Goal: Information Seeking & Learning: Learn about a topic

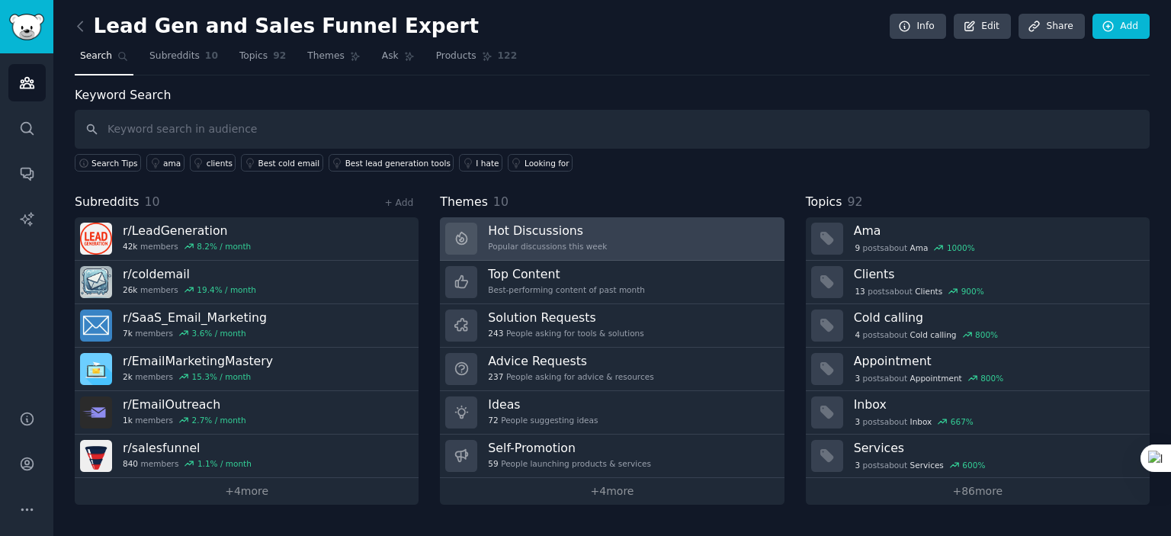
click at [601, 237] on link "Hot Discussions Popular discussions this week" at bounding box center [612, 238] width 344 height 43
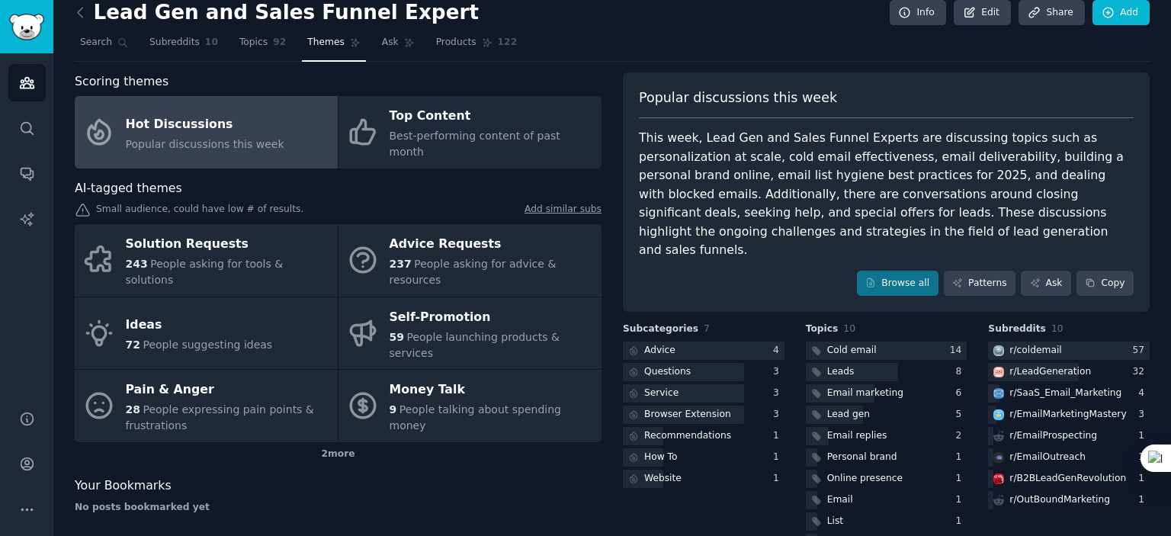
scroll to position [34, 0]
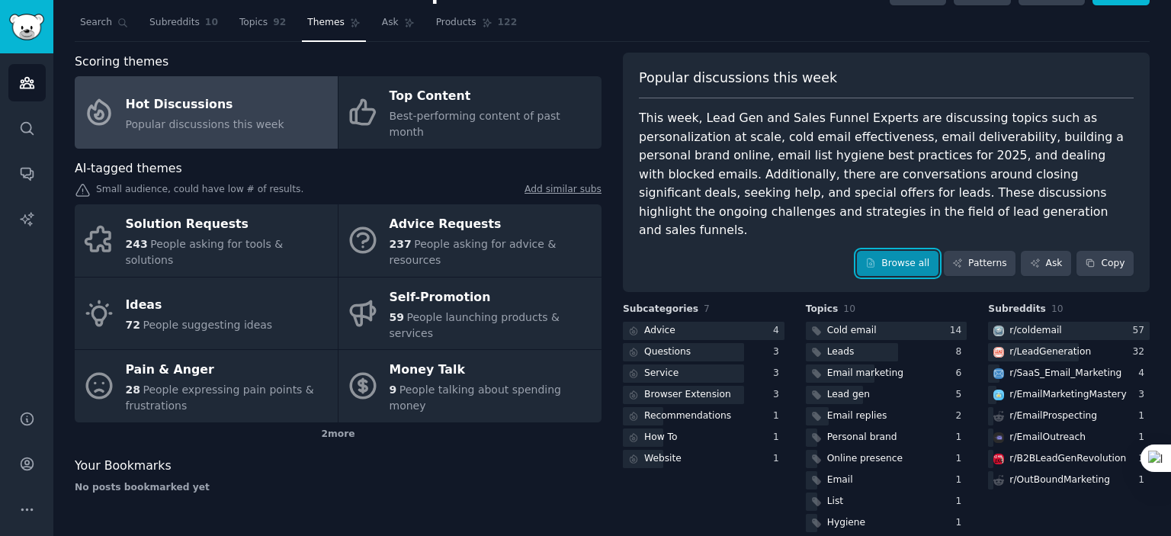
click at [892, 251] on link "Browse all" at bounding box center [898, 264] width 82 height 26
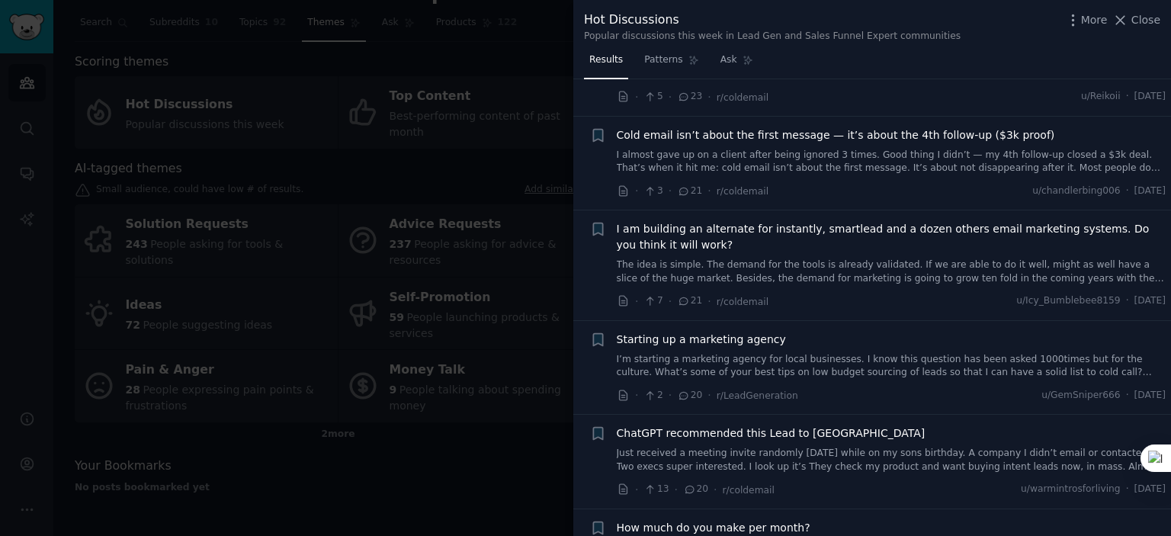
scroll to position [839, 0]
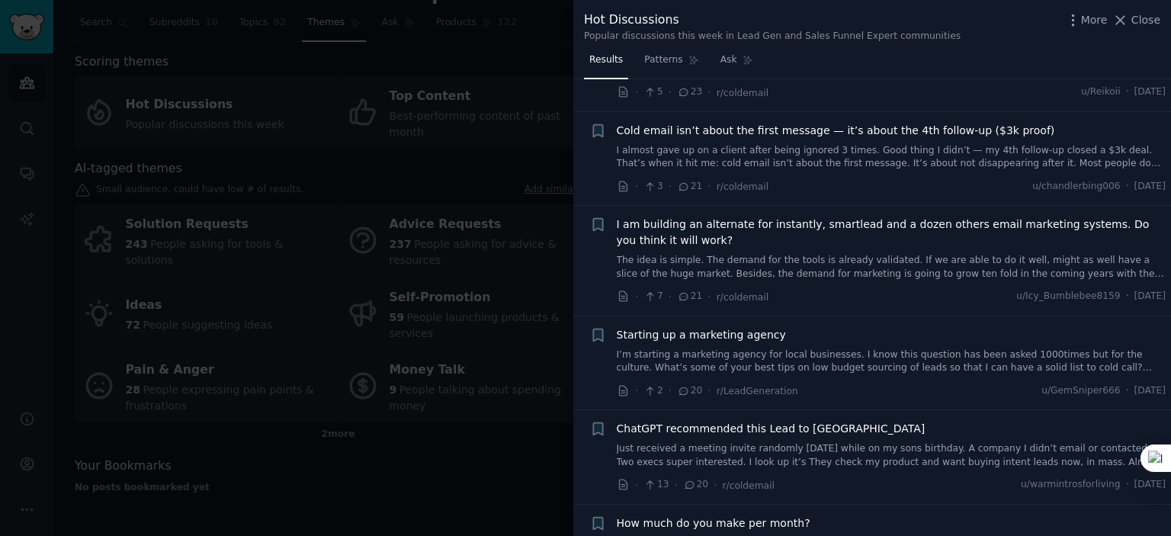
click at [905, 341] on div "Starting up a marketing agency I’m starting a marketing agency for local busine…" at bounding box center [892, 351] width 550 height 48
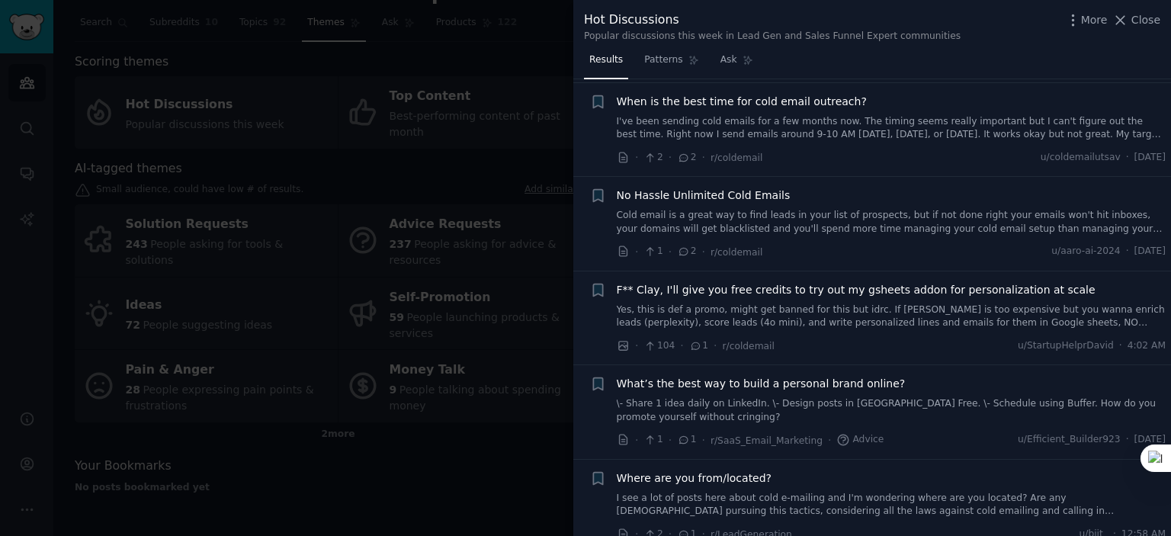
scroll to position [5567, 0]
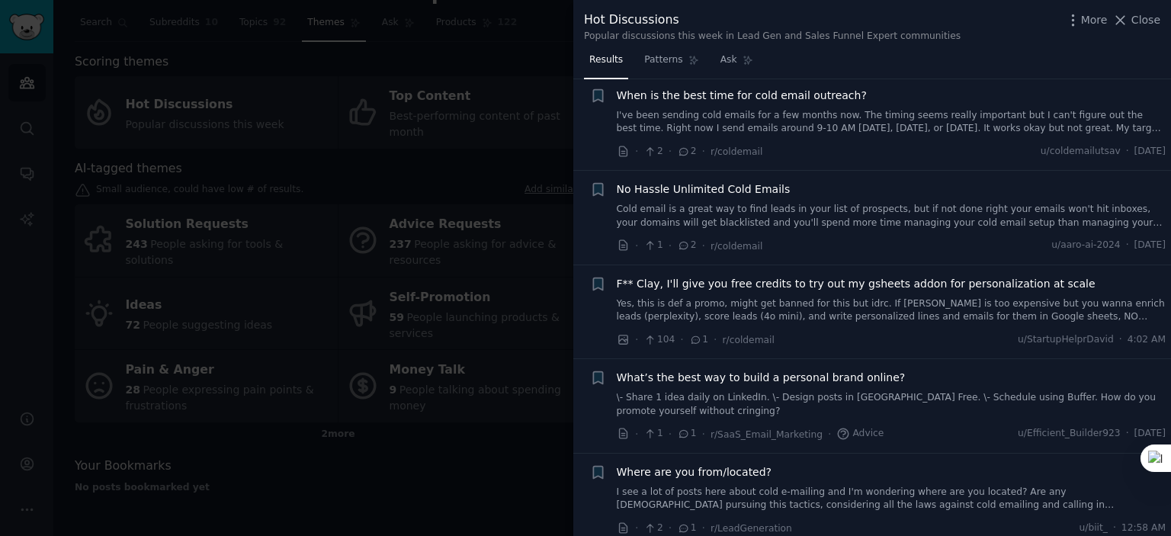
click at [884, 370] on div "What’s the best way to build a personal brand online? \- Share 1 idea daily on …" at bounding box center [892, 394] width 550 height 48
click at [680, 370] on span "What’s the best way to build a personal brand online?" at bounding box center [761, 378] width 289 height 16
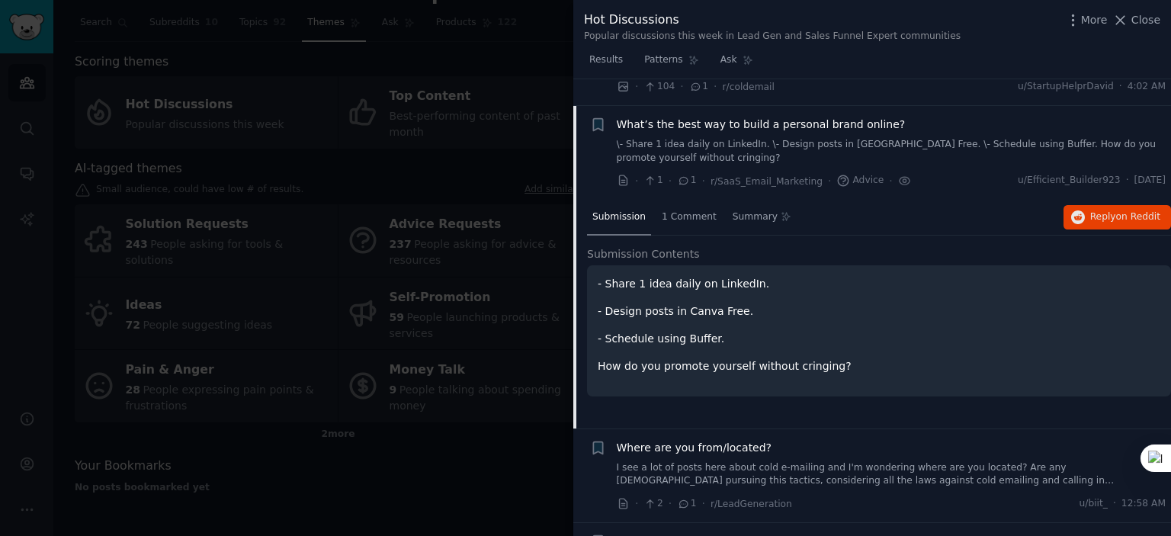
scroll to position [5824, 0]
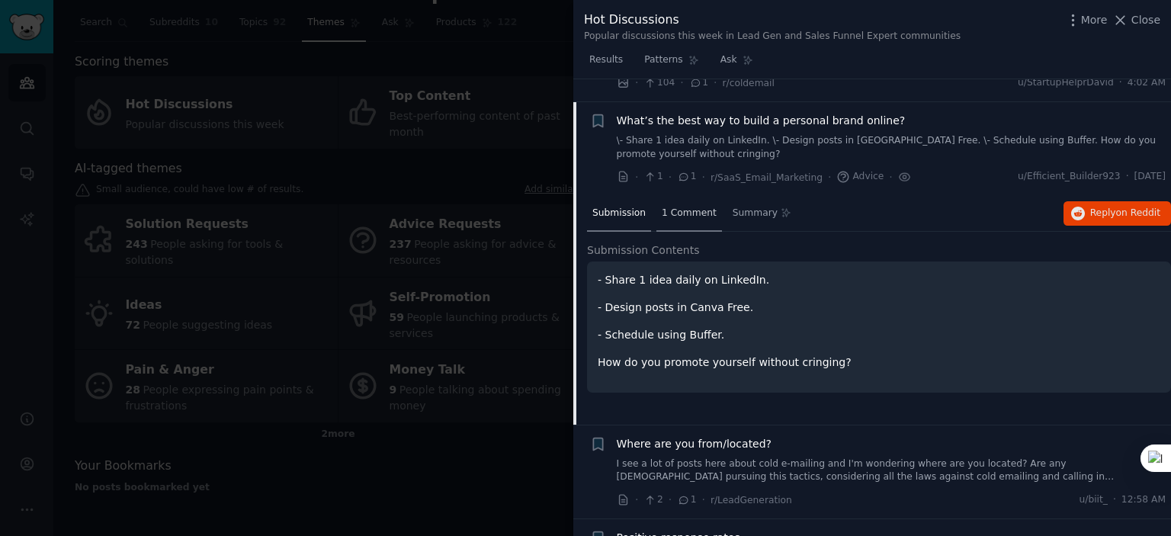
click at [673, 207] on span "1 Comment" at bounding box center [689, 214] width 55 height 14
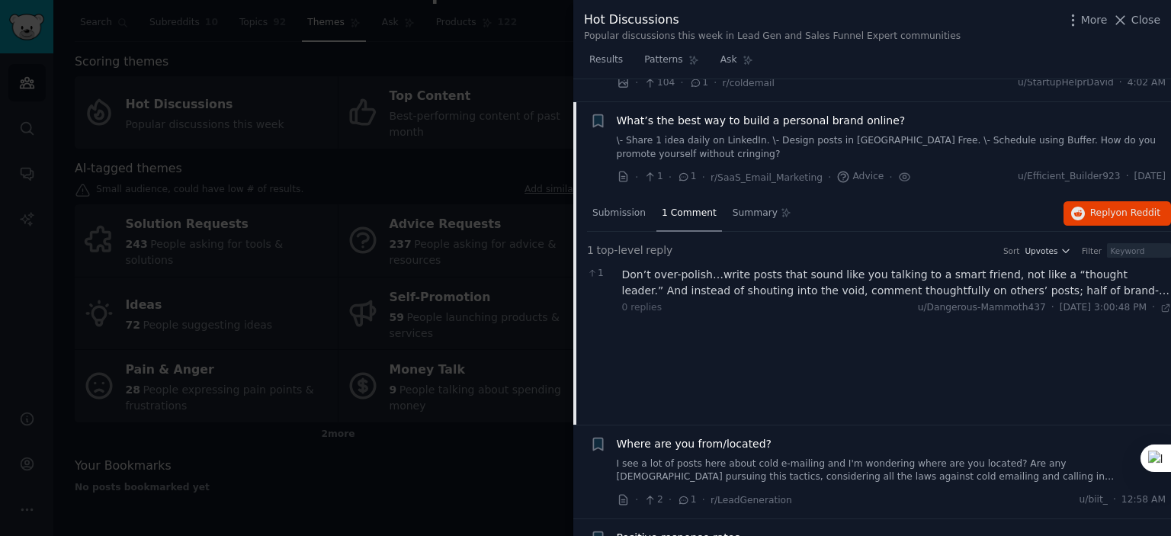
click at [1073, 267] on div "Don’t over-polish…write posts that sound like you talking to a smart friend, no…" at bounding box center [897, 283] width 550 height 32
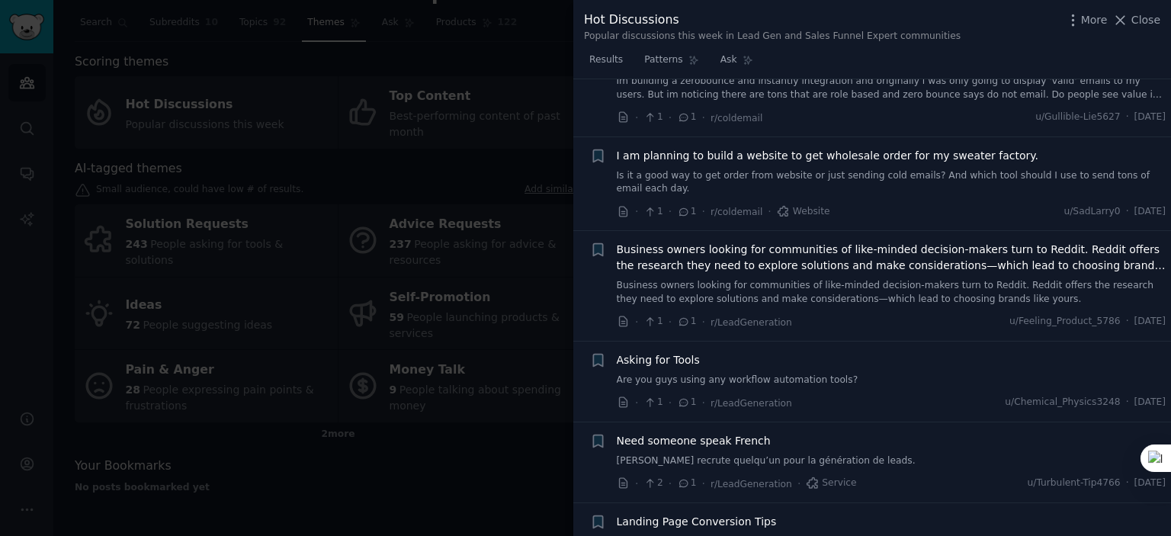
scroll to position [6892, 0]
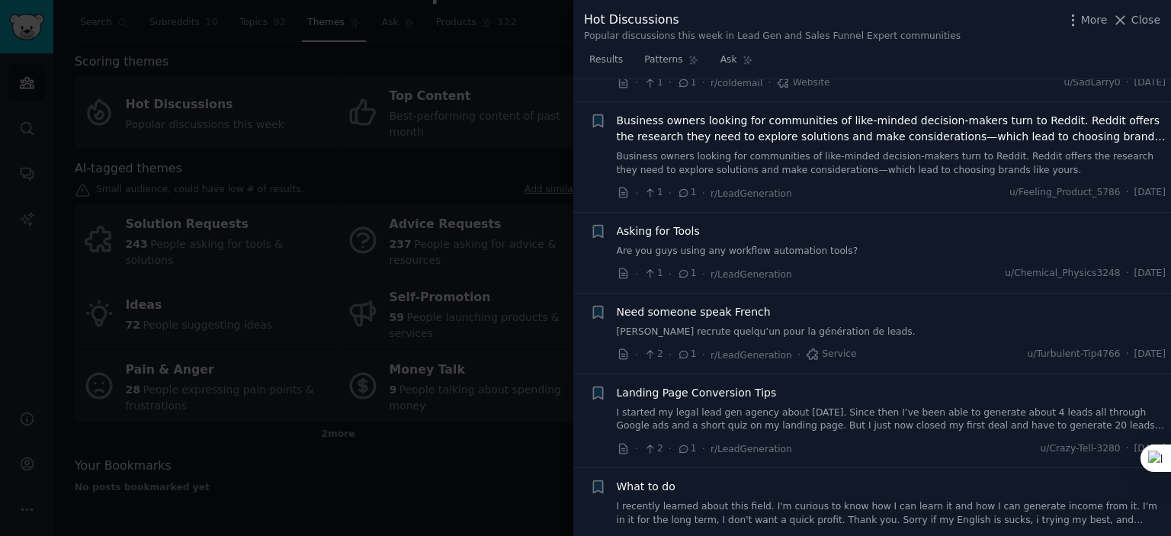
click at [839, 406] on link "I started my legal lead gen agency about [DATE]. Since then I’ve been able to g…" at bounding box center [892, 419] width 550 height 27
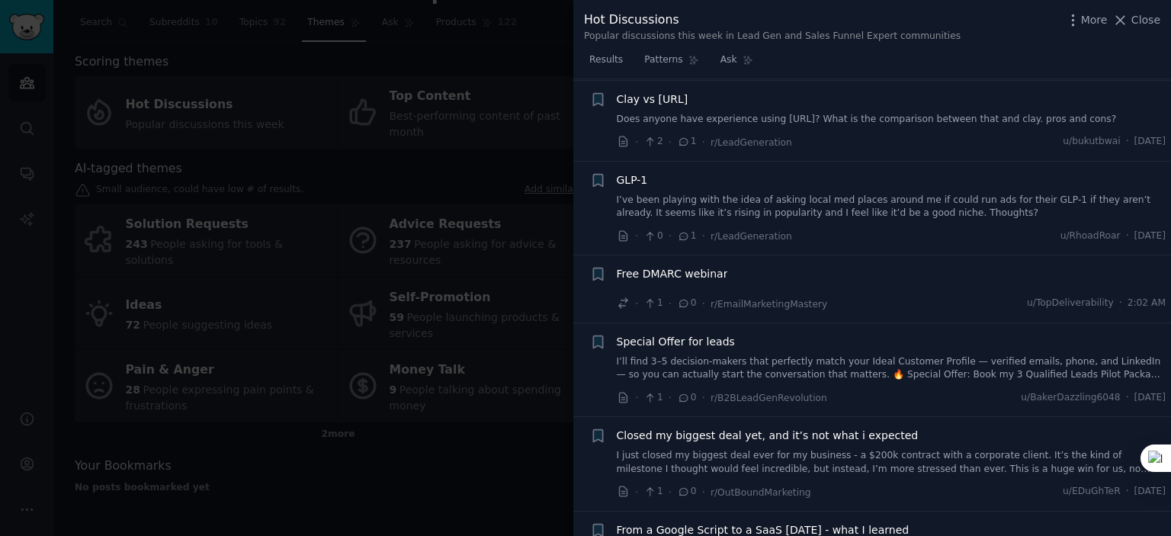
scroll to position [7530, 0]
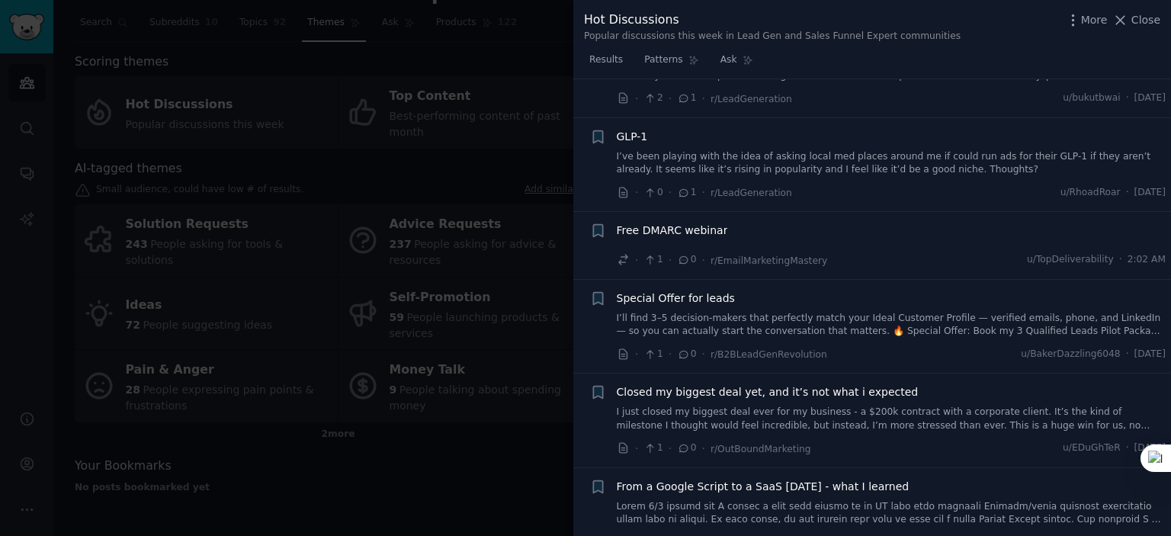
click at [494, 458] on div at bounding box center [585, 268] width 1171 height 536
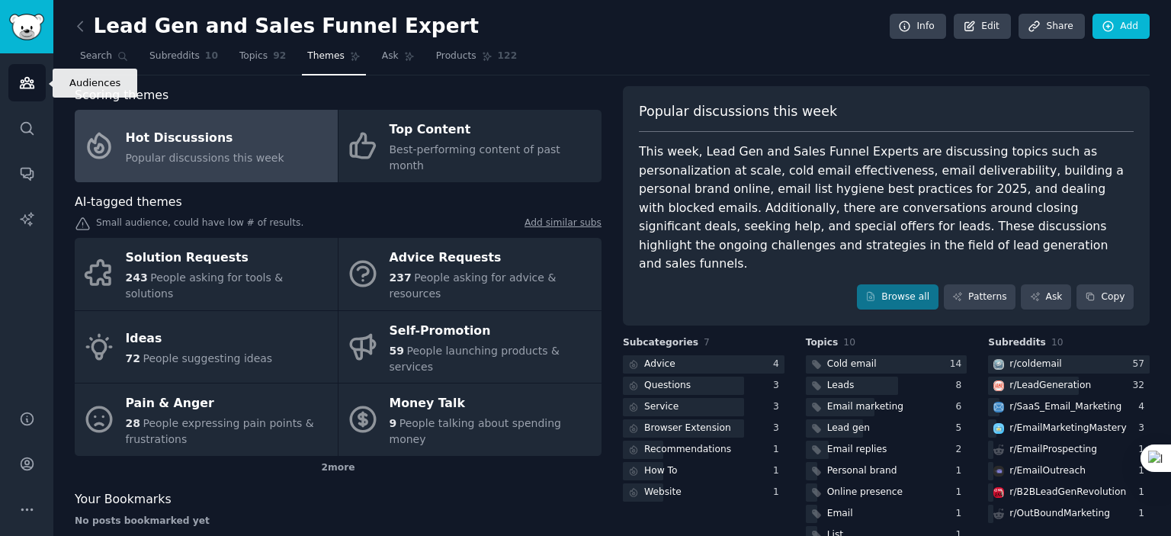
click at [32, 75] on icon "Sidebar" at bounding box center [27, 83] width 16 height 16
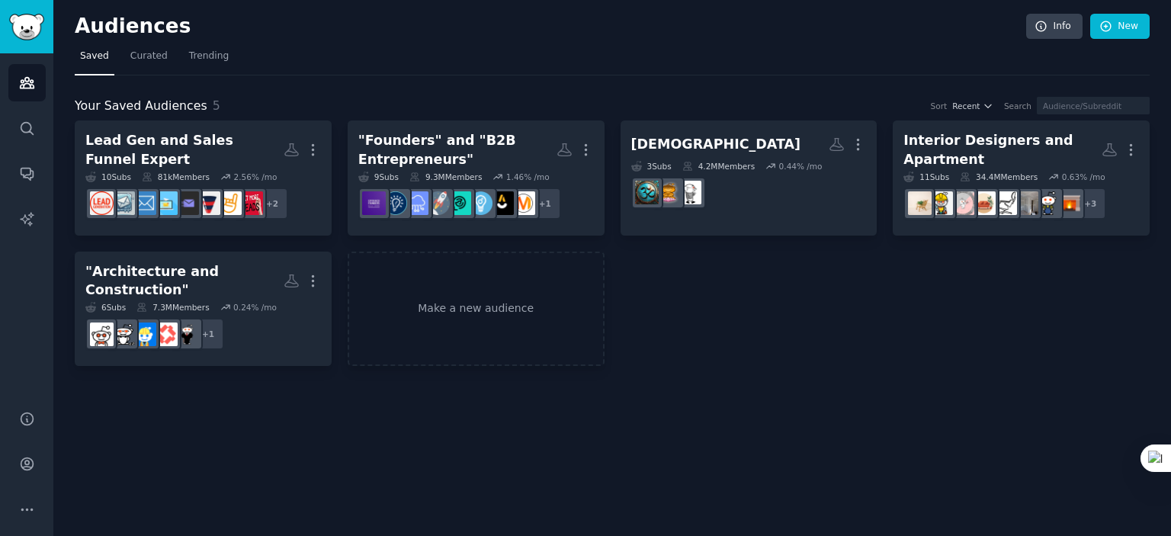
click at [828, 384] on div "Audiences Info New Saved Curated Trending Your Saved Audiences 5 Sort Recent Se…" at bounding box center [612, 268] width 1118 height 536
